Goal: Navigation & Orientation: Find specific page/section

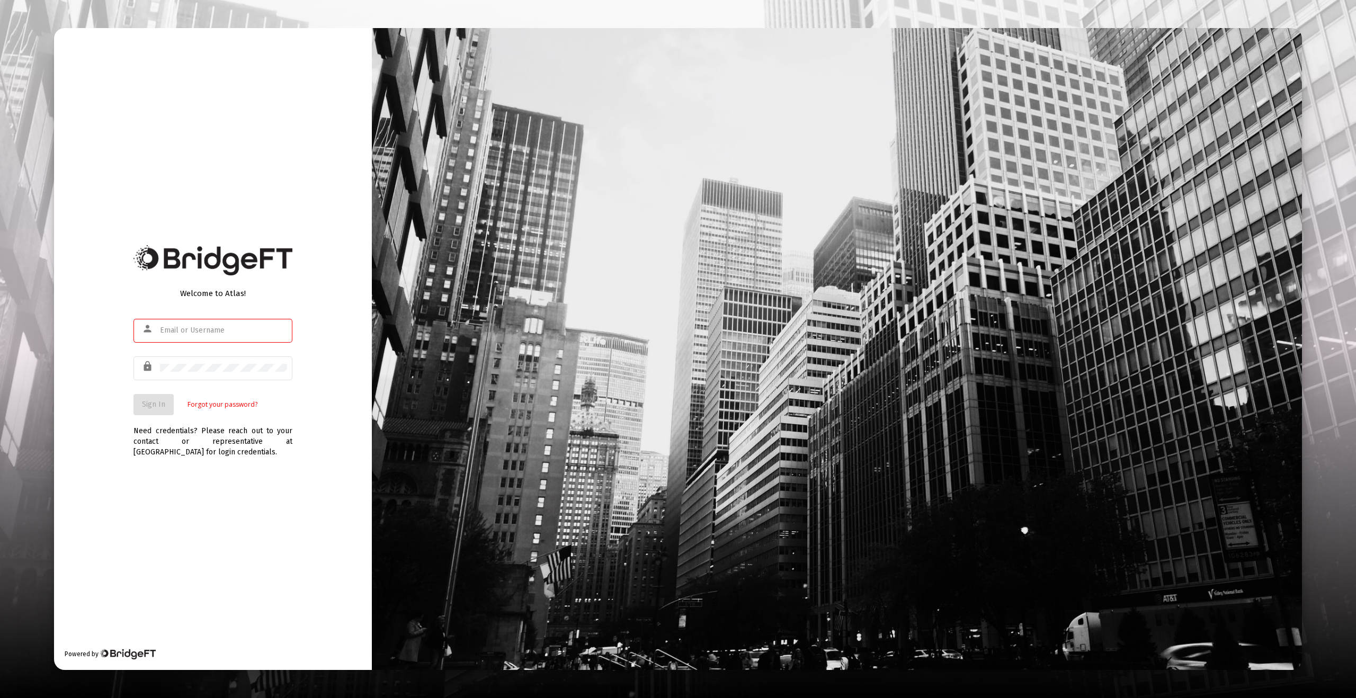
type input "[EMAIL_ADDRESS][DOMAIN_NAME]"
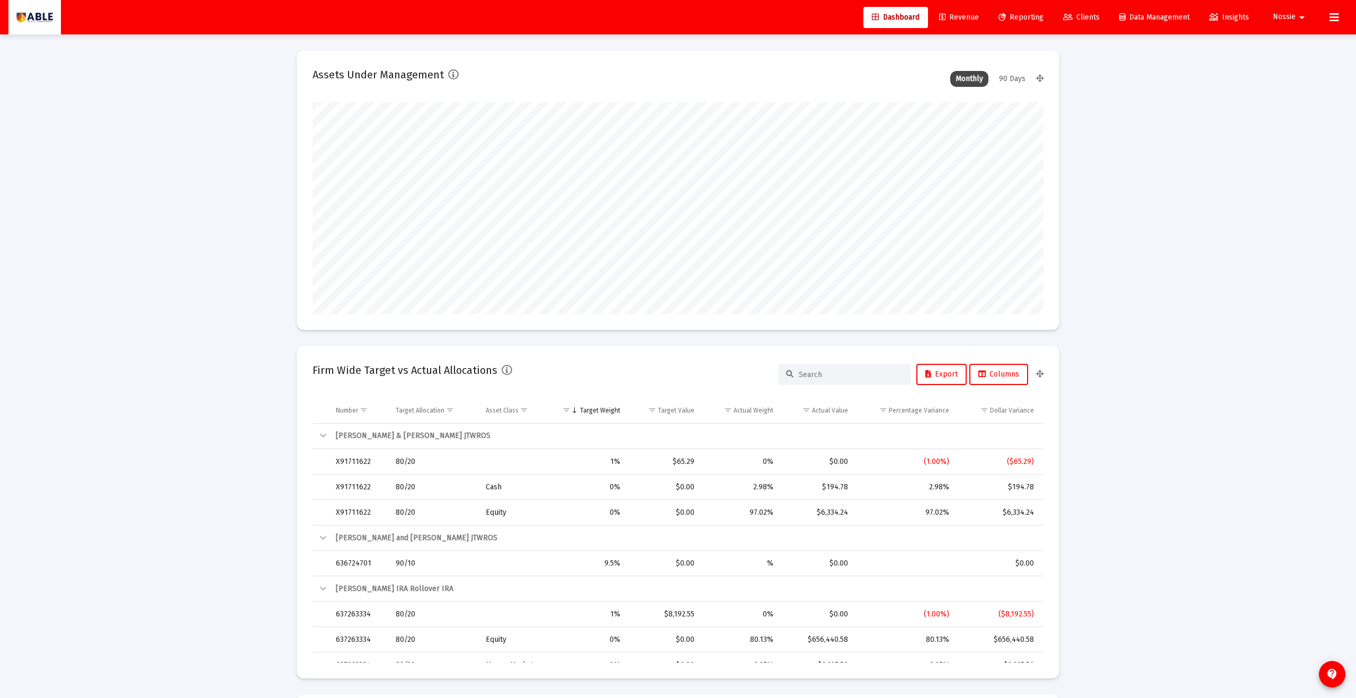
scroll to position [212, 394]
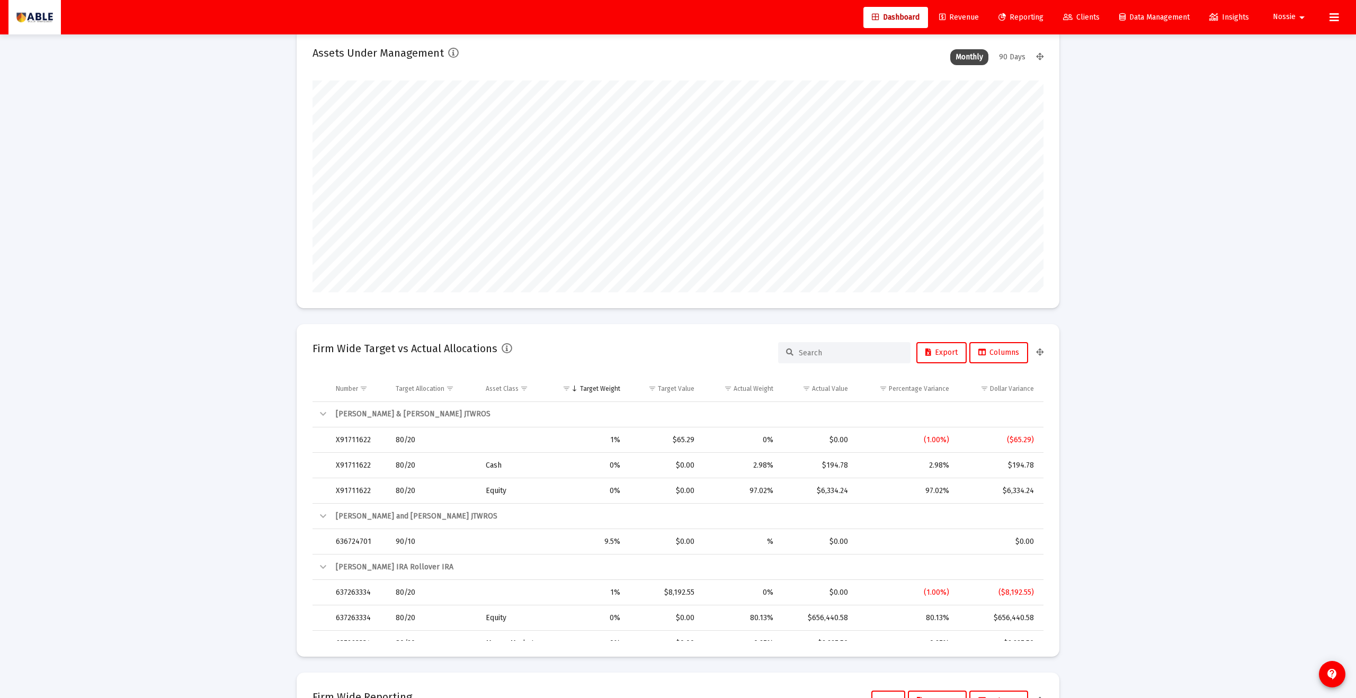
type input "[DATE]"
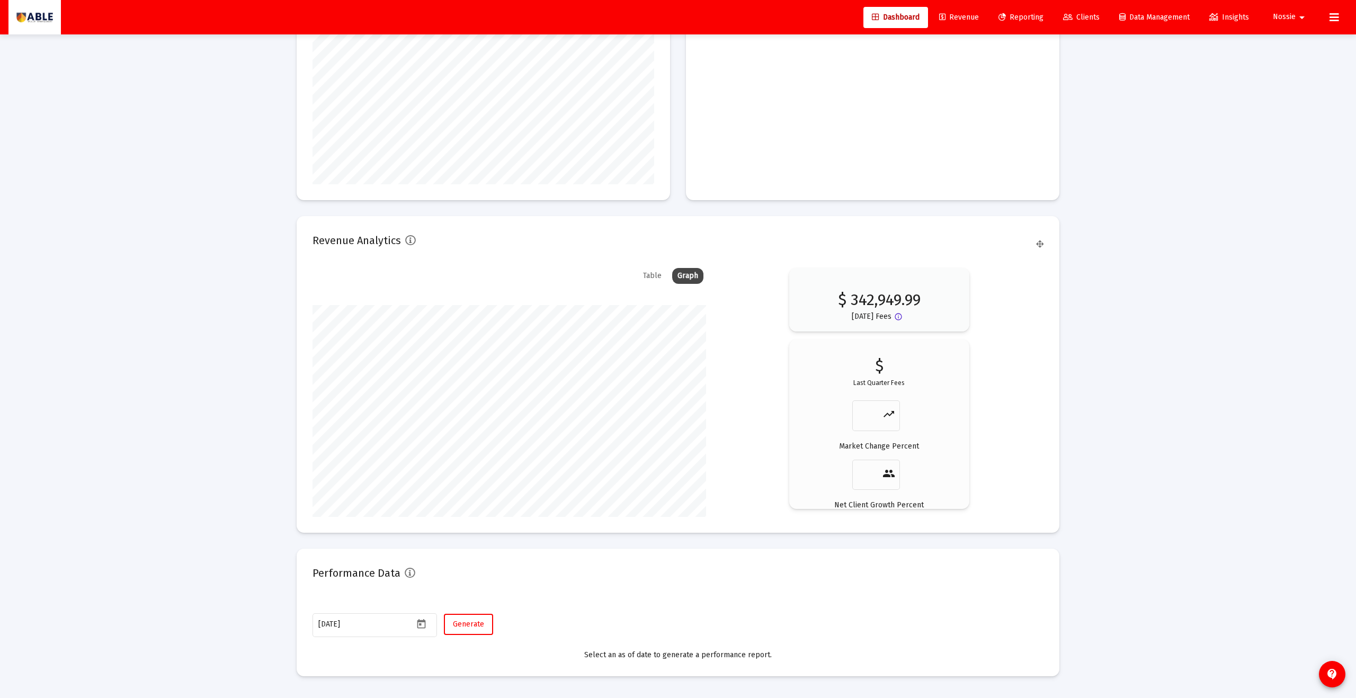
scroll to position [1571, 0]
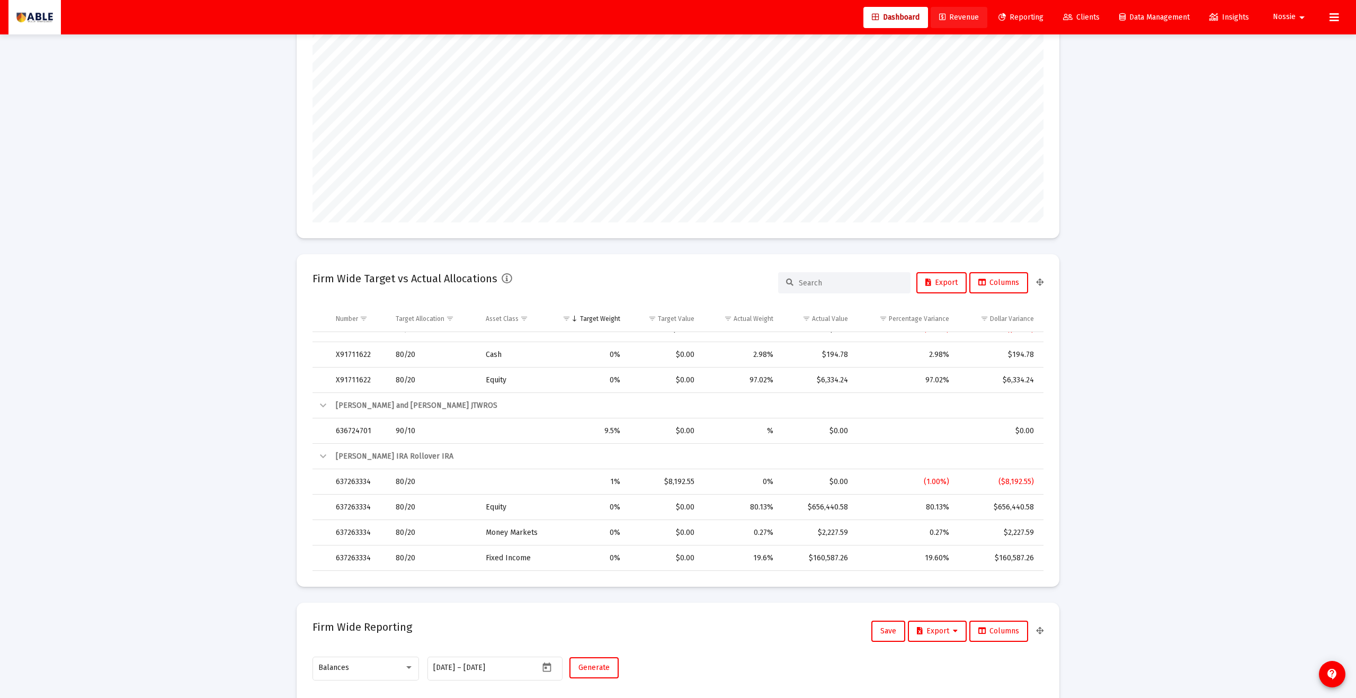
click at [947, 15] on span "Revenue" at bounding box center [959, 17] width 40 height 9
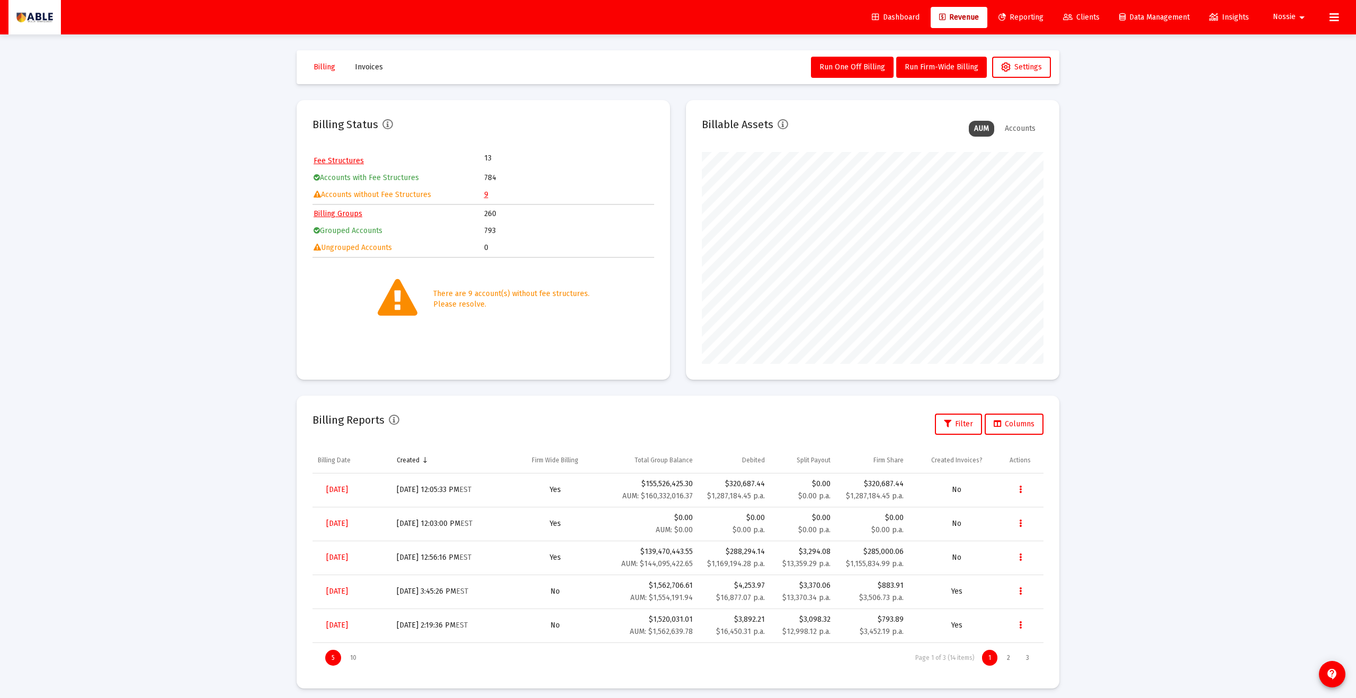
click at [882, 18] on span "Dashboard" at bounding box center [896, 17] width 48 height 9
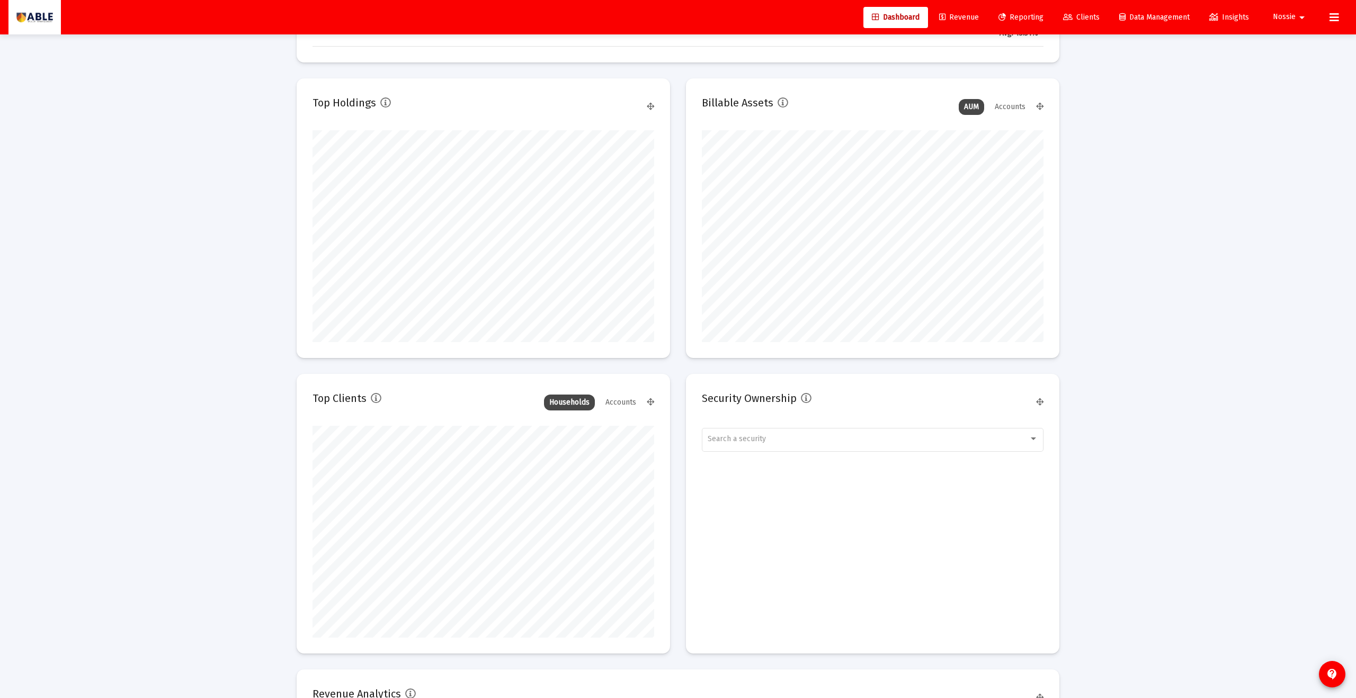
scroll to position [1141, 0]
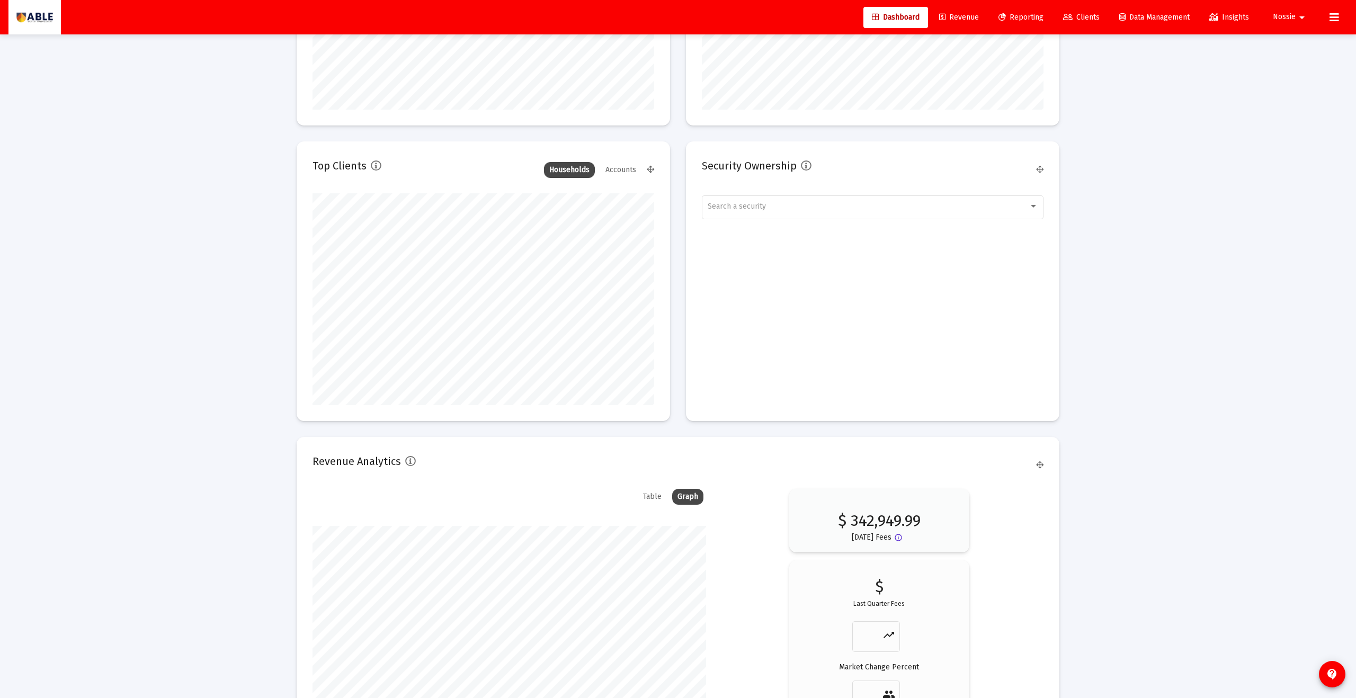
click at [615, 175] on div "Accounts" at bounding box center [620, 170] width 41 height 16
click at [561, 165] on div "Households" at bounding box center [569, 170] width 51 height 16
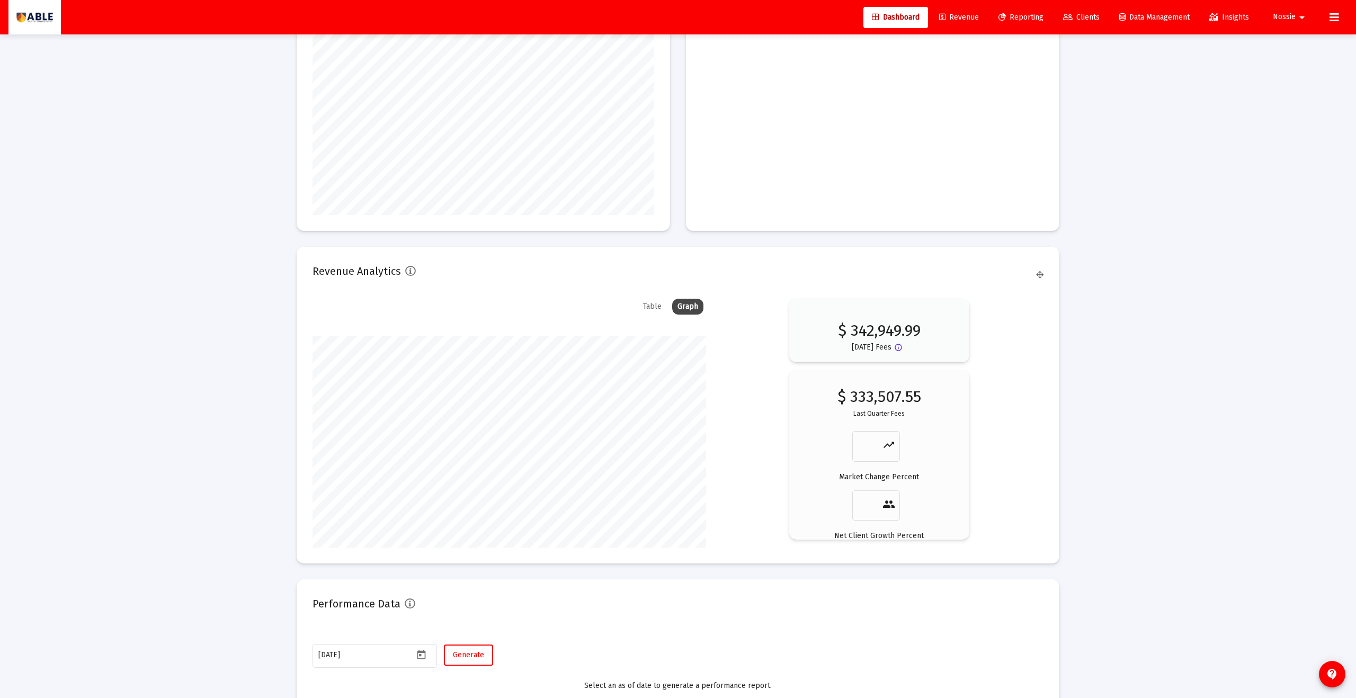
scroll to position [1571, 0]
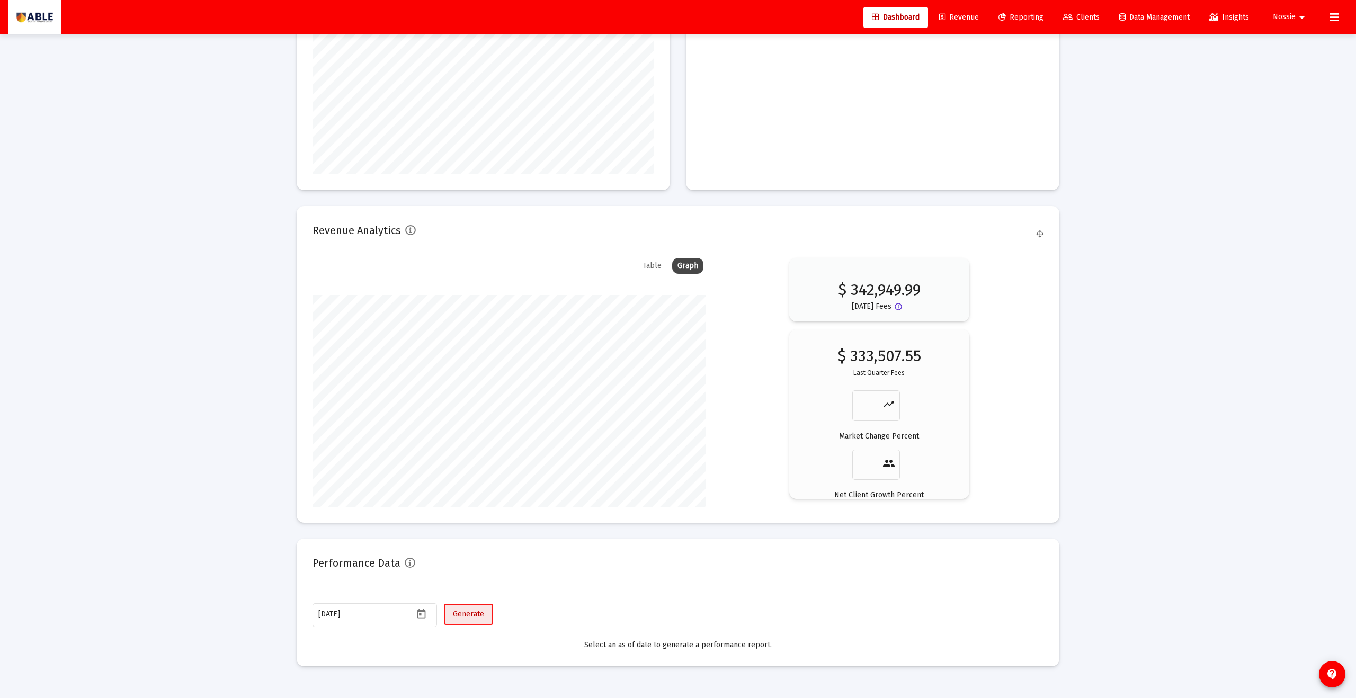
click at [490, 623] on button "Generate" at bounding box center [468, 614] width 49 height 21
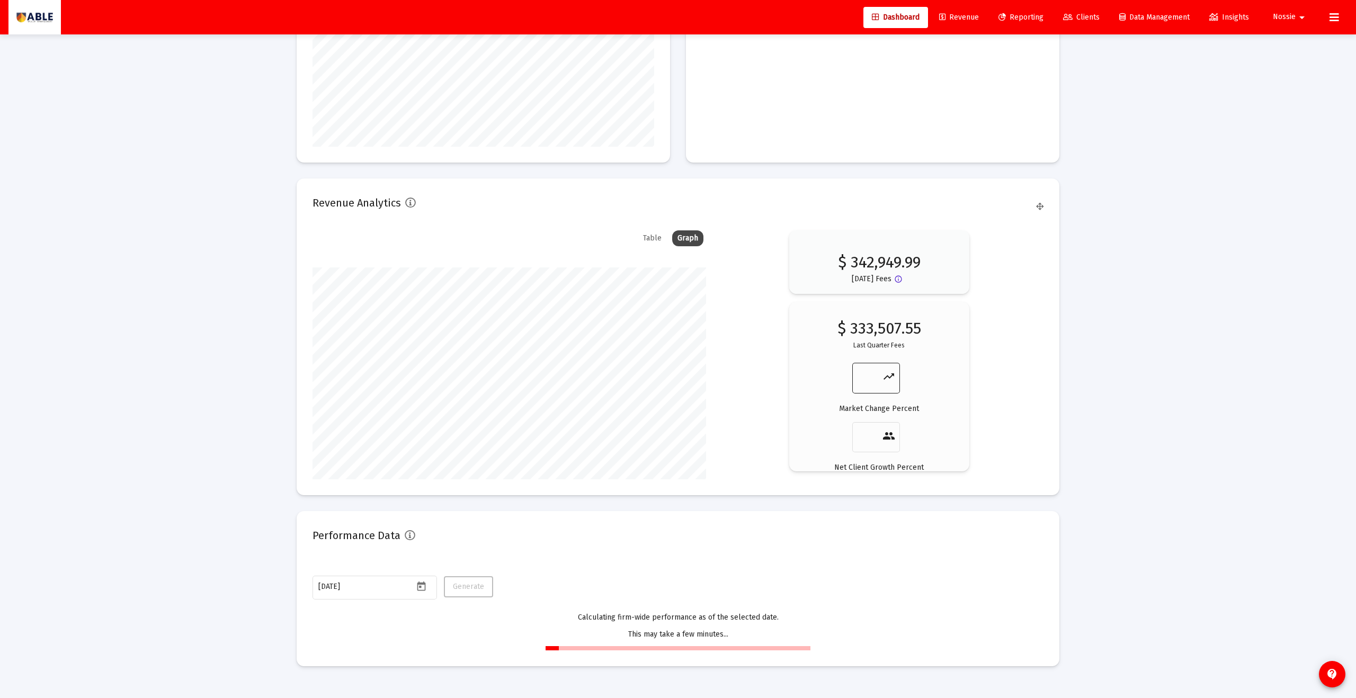
click at [888, 373] on mat-icon "trending_up" at bounding box center [889, 376] width 13 height 13
click at [992, 383] on div "$ 342,949.99 [DATE] Fees info_outline $ 333,507.55 Last Quarter Fees trending_u…" at bounding box center [879, 350] width 329 height 241
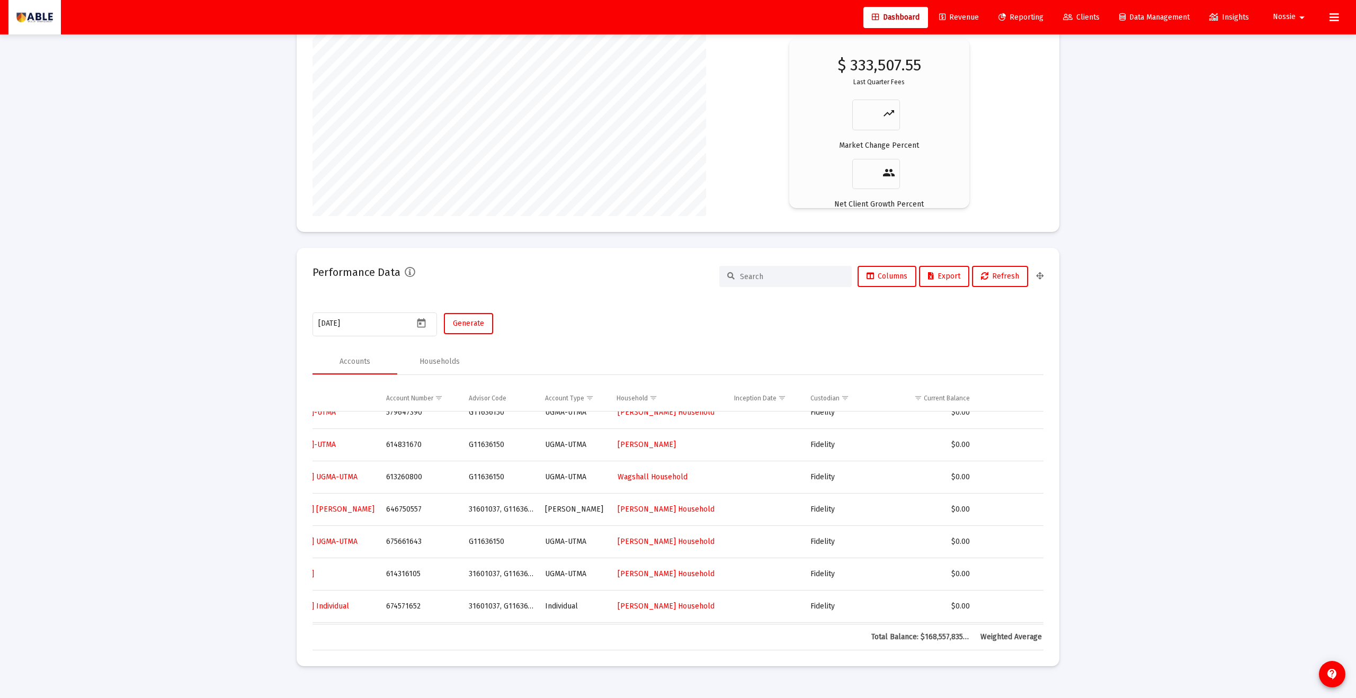
scroll to position [0, 95]
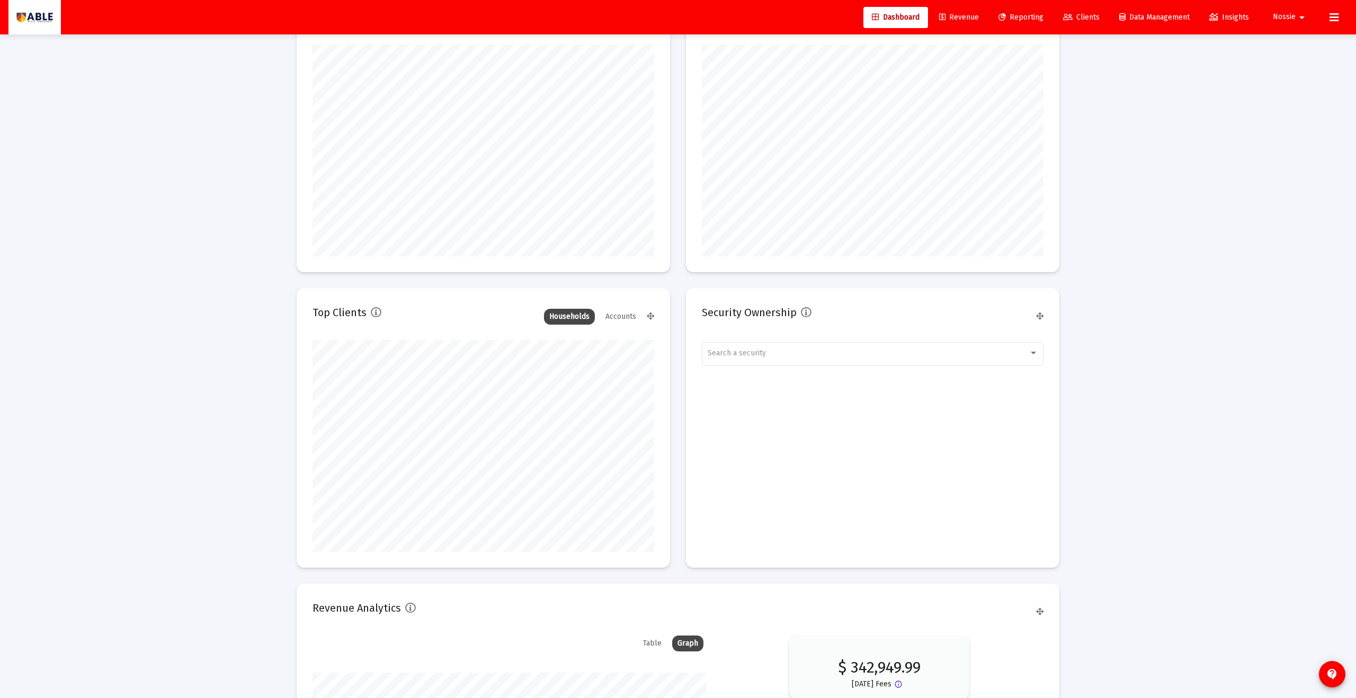
click at [629, 317] on div "Accounts" at bounding box center [620, 317] width 41 height 16
click at [545, 307] on div "Households Accounts" at bounding box center [593, 314] width 103 height 16
click at [547, 315] on div "Households" at bounding box center [569, 317] width 51 height 16
click at [638, 310] on div "Accounts" at bounding box center [620, 311] width 41 height 16
click at [586, 308] on div "Households" at bounding box center [569, 311] width 51 height 16
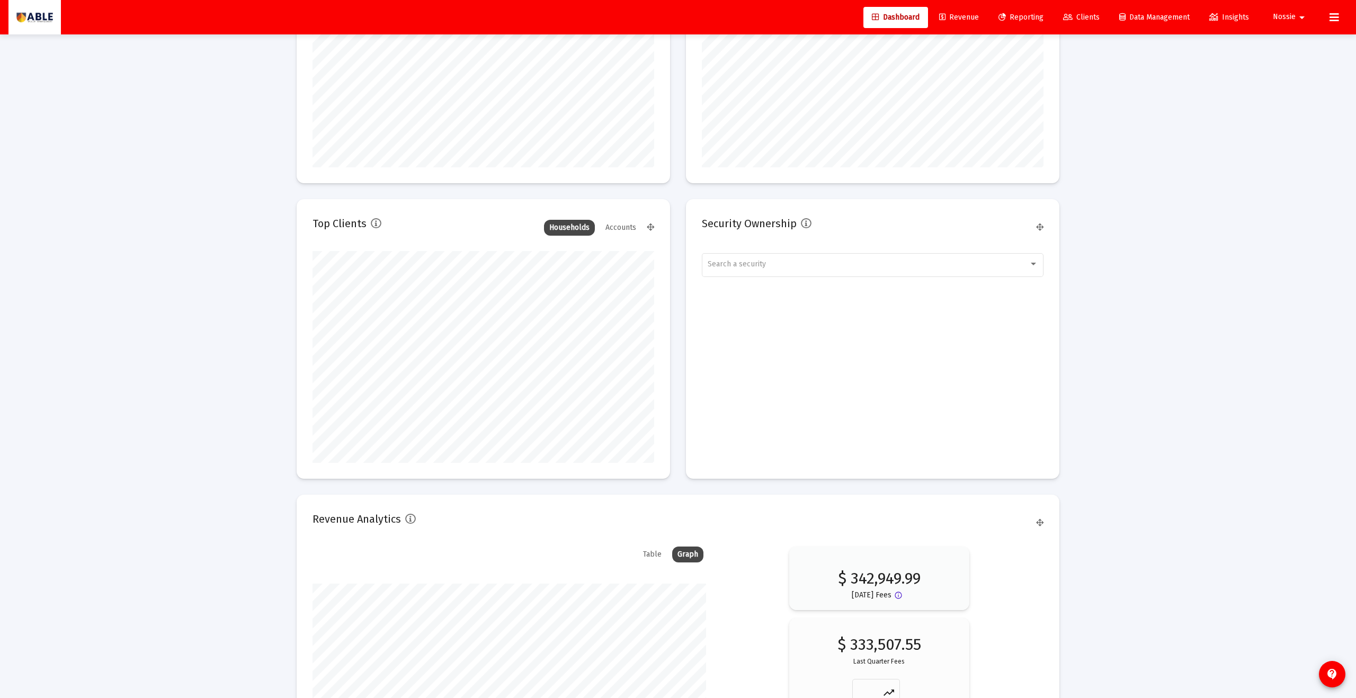
click at [1033, 10] on link "Reporting" at bounding box center [1021, 17] width 62 height 21
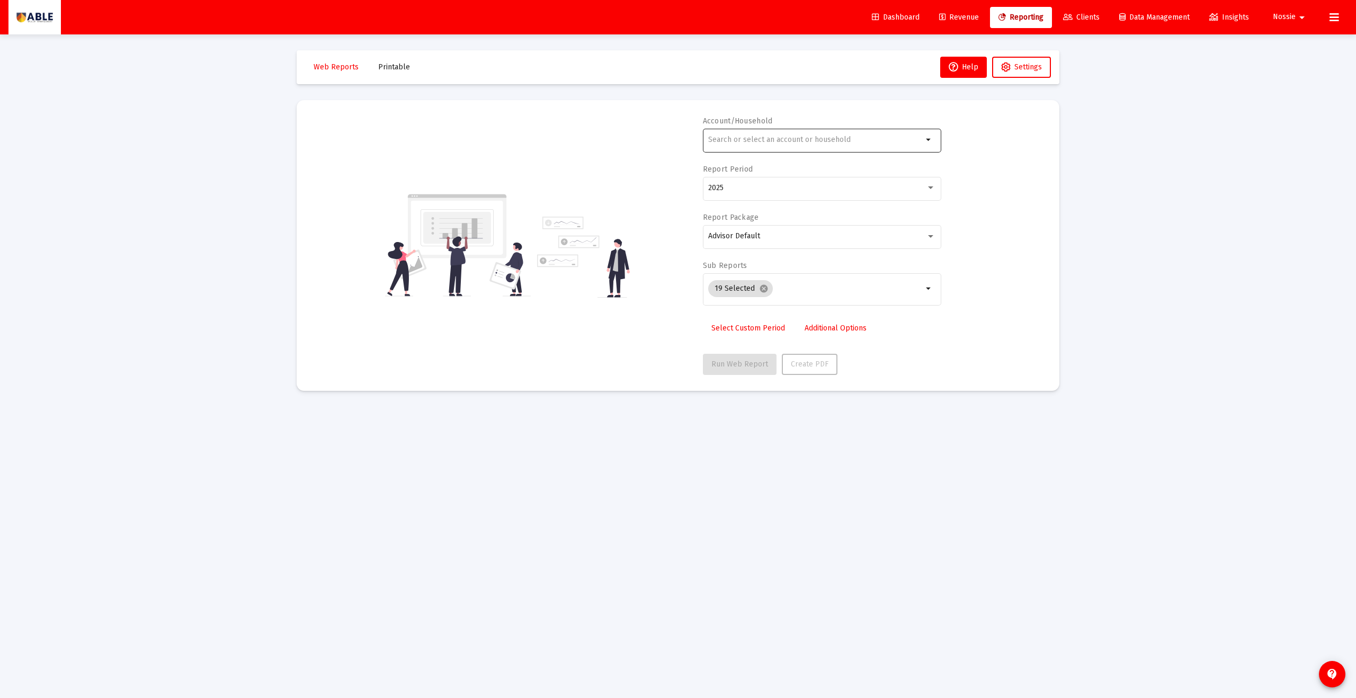
click at [934, 147] on div "arrow_drop_down" at bounding box center [822, 140] width 238 height 26
click at [983, 150] on div "Account/Household arrow_drop_down Report Period 2025 Report Package Advisor Def…" at bounding box center [678, 245] width 731 height 259
click at [919, 232] on div "Advisor Default" at bounding box center [817, 236] width 218 height 8
click at [979, 232] on div at bounding box center [678, 349] width 1356 height 698
click at [895, 16] on span "Dashboard" at bounding box center [896, 17] width 48 height 9
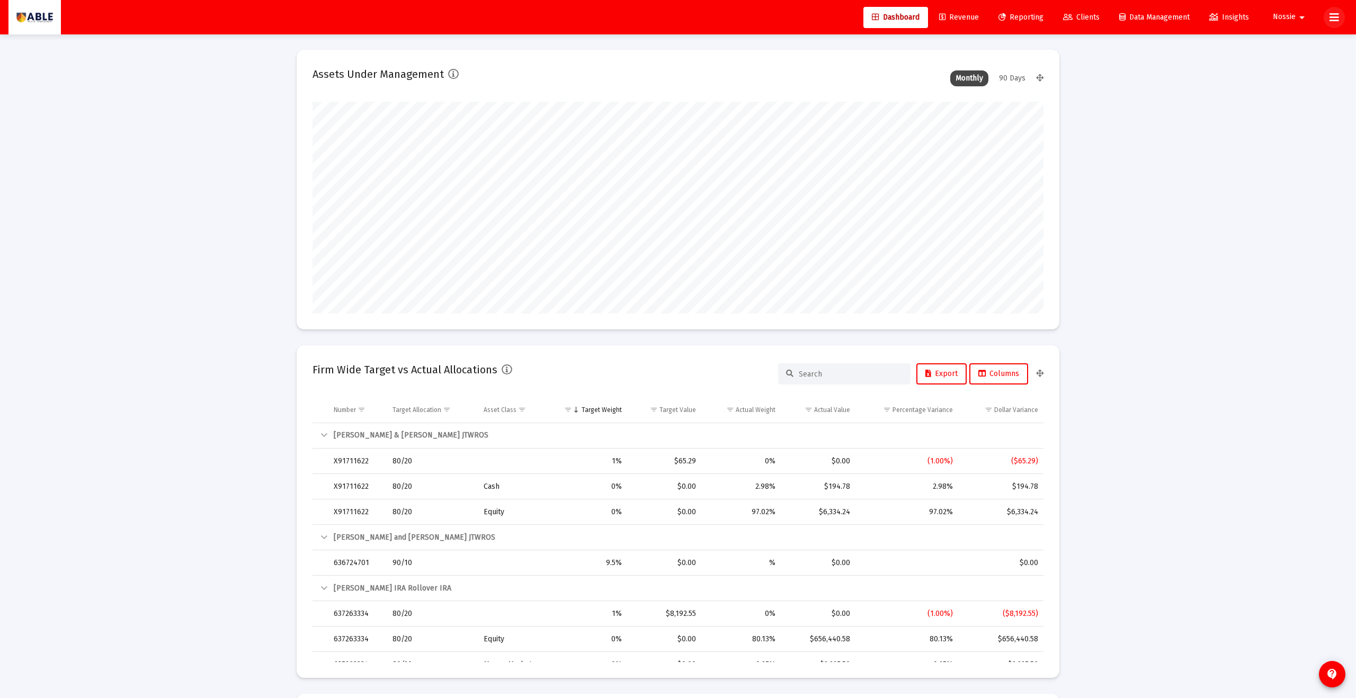
click at [1331, 19] on icon at bounding box center [1335, 17] width 10 height 13
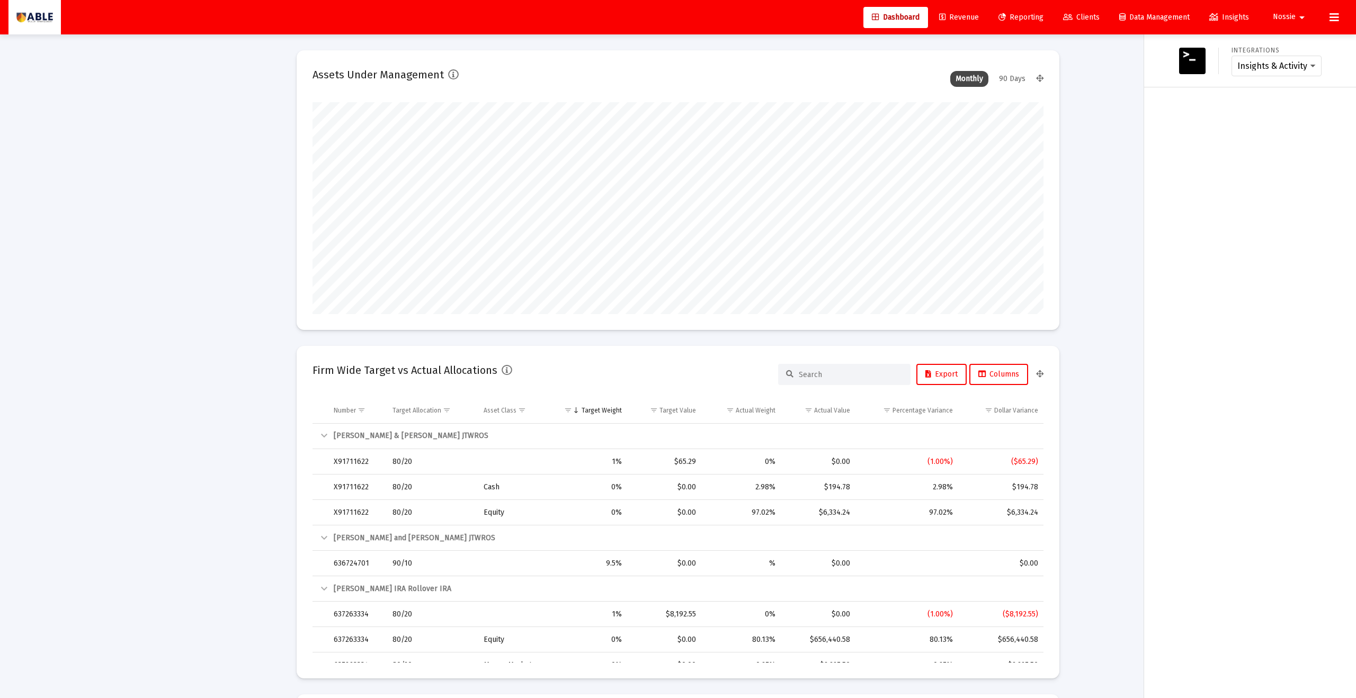
drag, startPoint x: 997, startPoint y: 161, endPoint x: 953, endPoint y: 157, distance: 44.7
click at [952, 171] on div at bounding box center [678, 349] width 1356 height 698
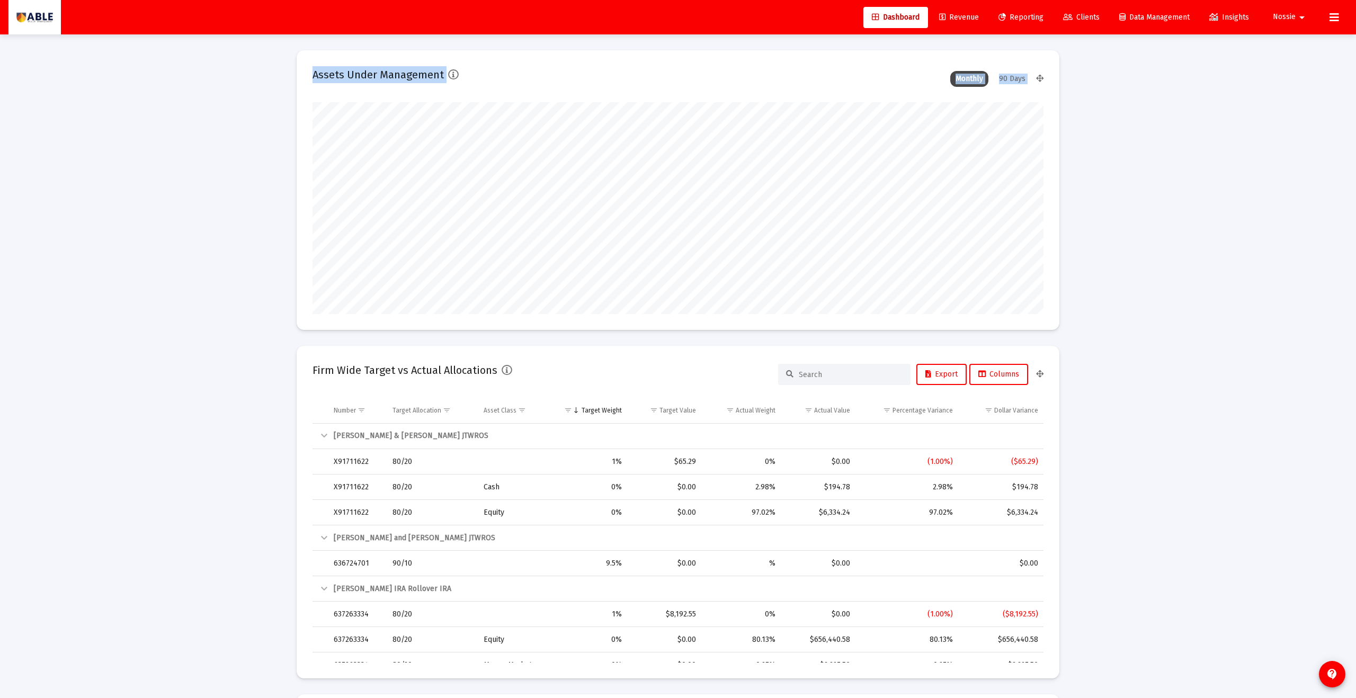
click at [916, 203] on div "Dashboard Revenue Reporting Clients Data Management Insights Nossie arrow_drop_…" at bounding box center [678, 349] width 1356 height 698
drag, startPoint x: 1192, startPoint y: 283, endPoint x: 847, endPoint y: 385, distance: 359.6
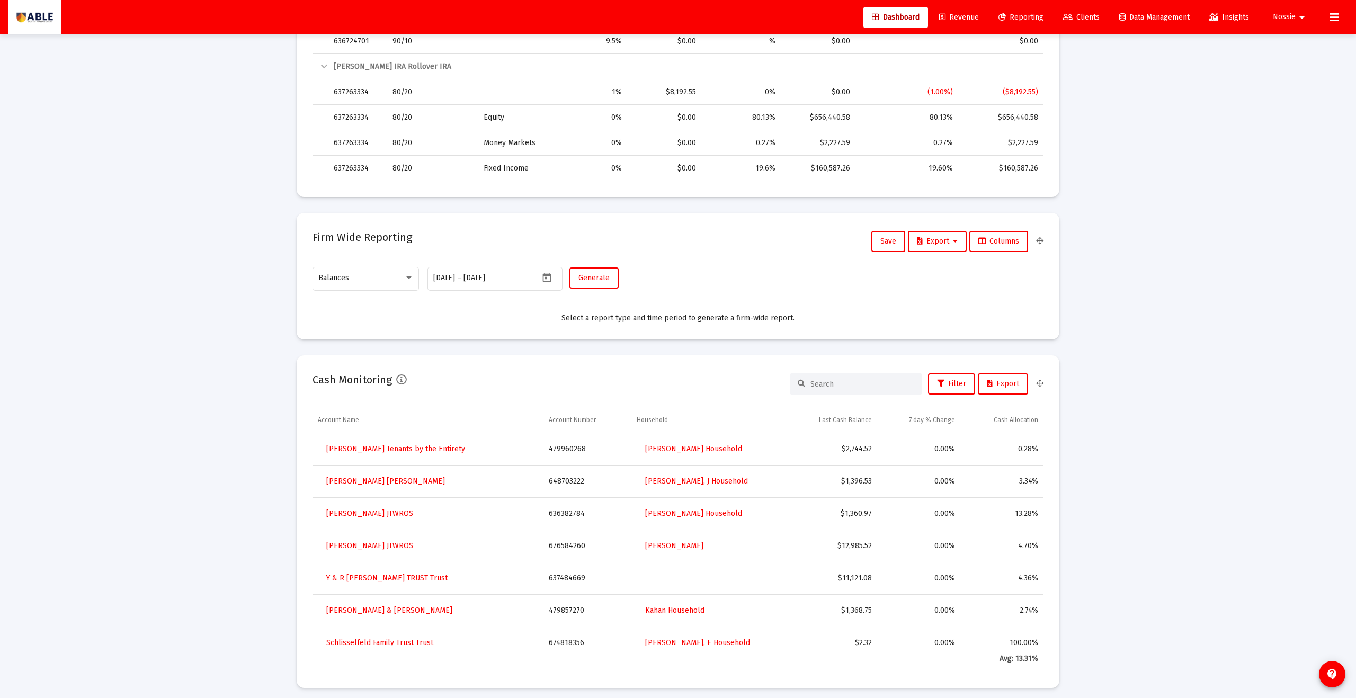
scroll to position [482, 0]
